Goal: Information Seeking & Learning: Learn about a topic

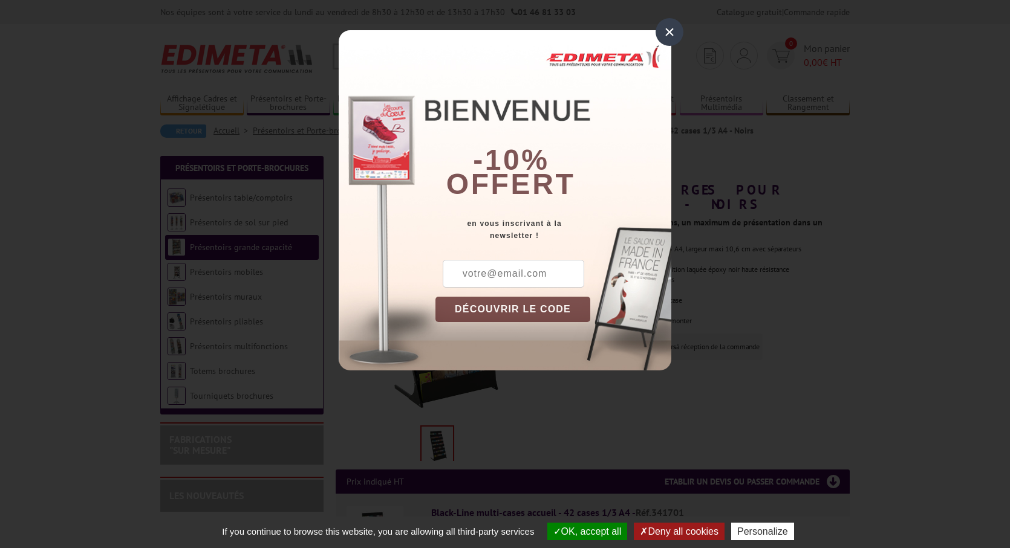
click at [669, 40] on div "×" at bounding box center [669, 32] width 28 height 28
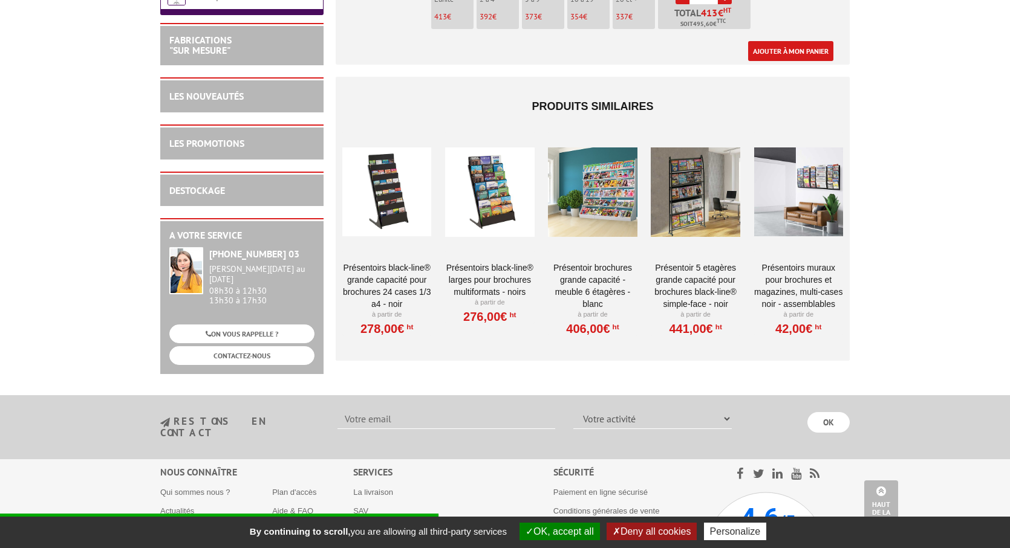
scroll to position [599, 0]
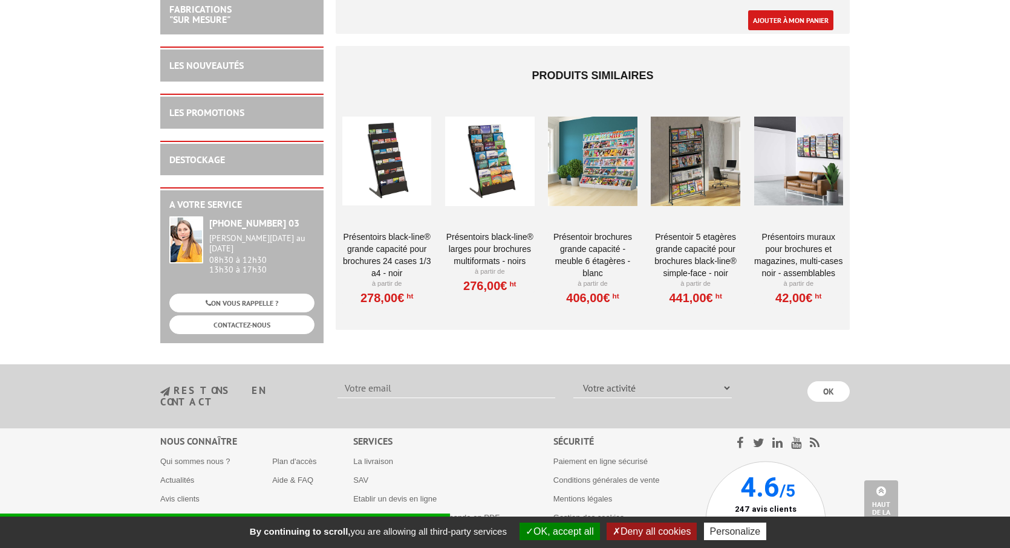
click at [497, 238] on link "Présentoirs Black-Line® larges pour brochures multiformats - Noirs" at bounding box center [489, 249] width 89 height 36
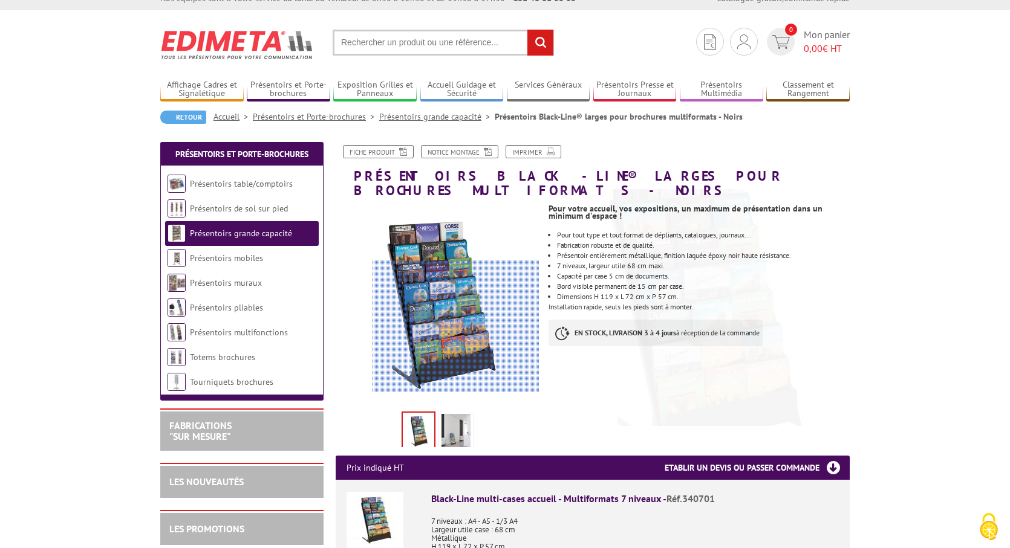
scroll to position [7, 0]
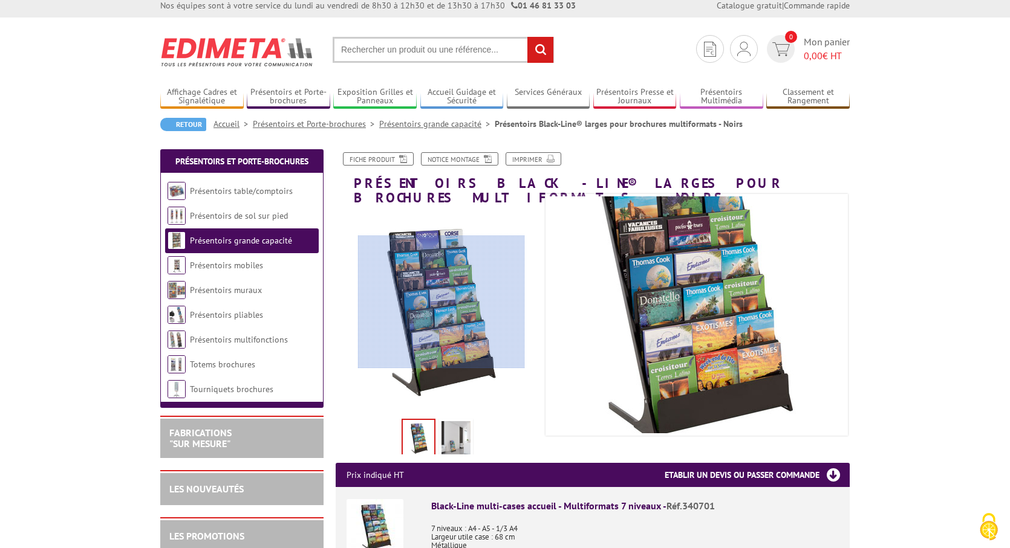
click at [441, 302] on div at bounding box center [441, 302] width 167 height 133
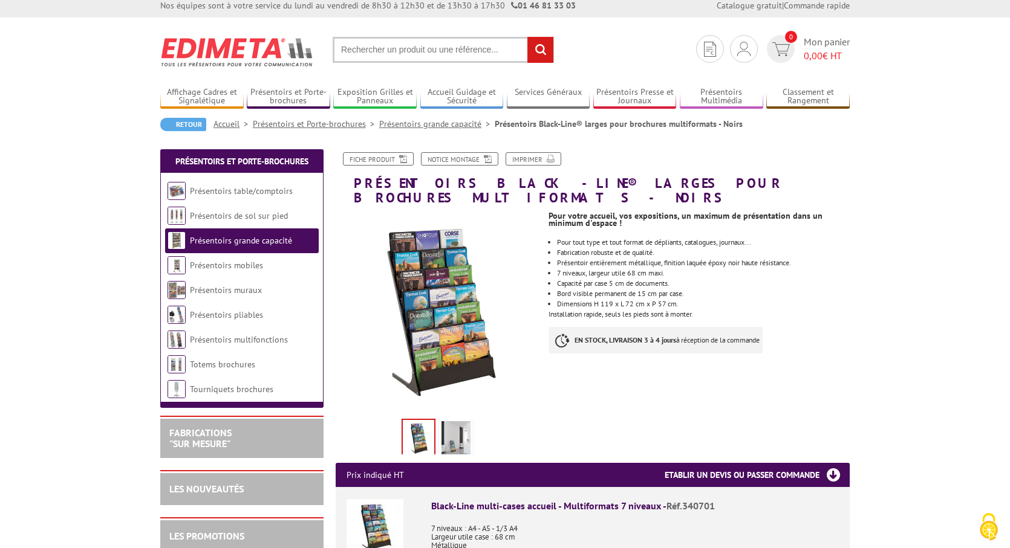
click at [458, 424] on img at bounding box center [455, 439] width 29 height 37
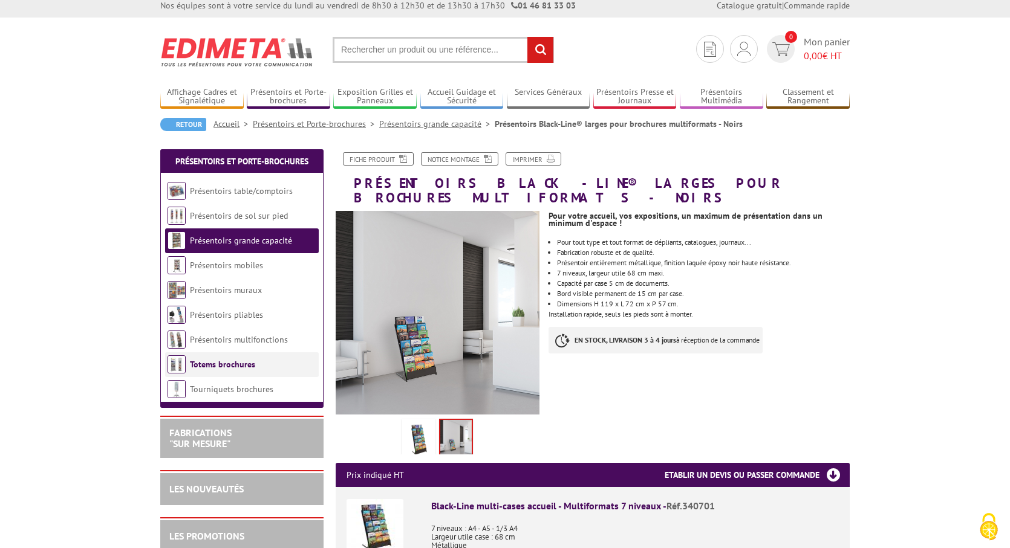
click at [259, 368] on li "Totems brochures" at bounding box center [242, 365] width 154 height 25
click at [248, 366] on link "Totems brochures" at bounding box center [222, 364] width 65 height 11
